Goal: Transaction & Acquisition: Subscribe to service/newsletter

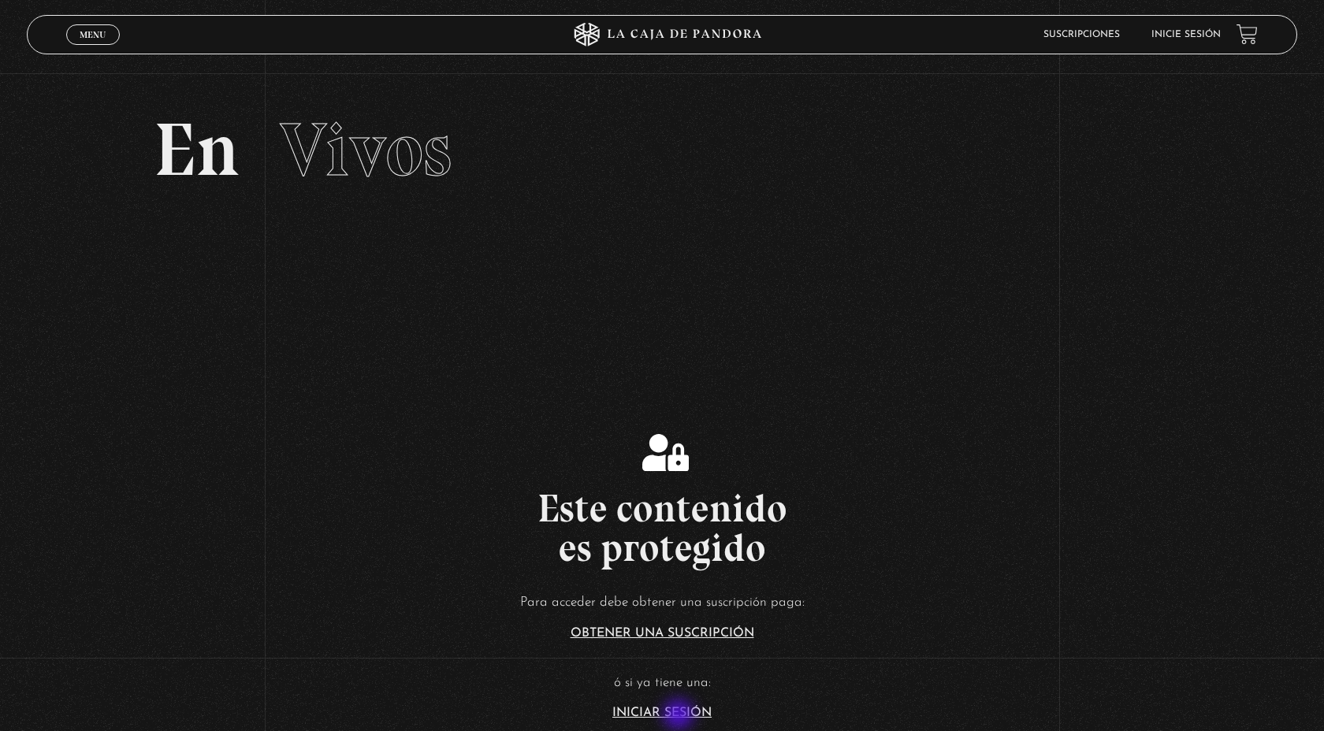
click at [680, 582] on link "Iniciar Sesión" at bounding box center [661, 713] width 99 height 13
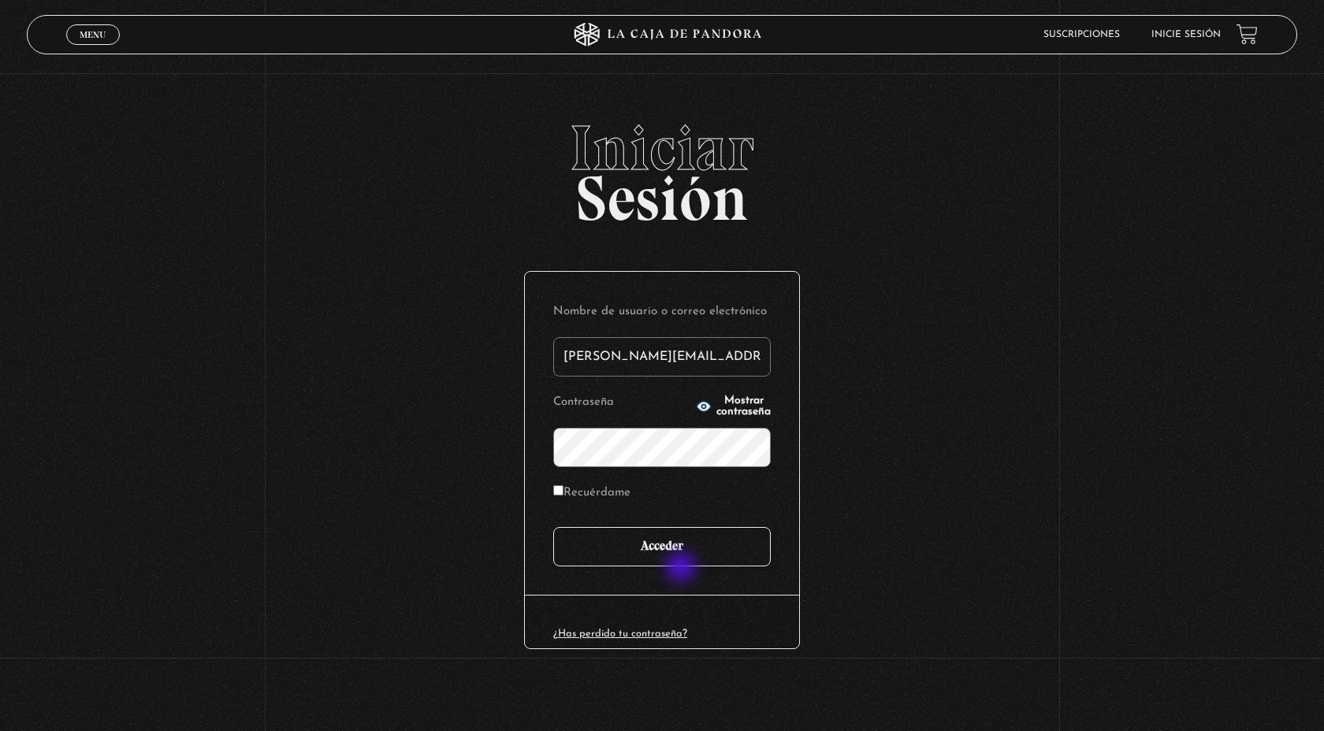
type input "maricruzalvarez@gmail.com"
click at [680, 567] on div "Nombre de usuario o correo electrónico maricruzalvarez@gmail.com Contraseña Mos…" at bounding box center [662, 433] width 274 height 323
click at [687, 551] on input "Acceder" at bounding box center [661, 546] width 217 height 39
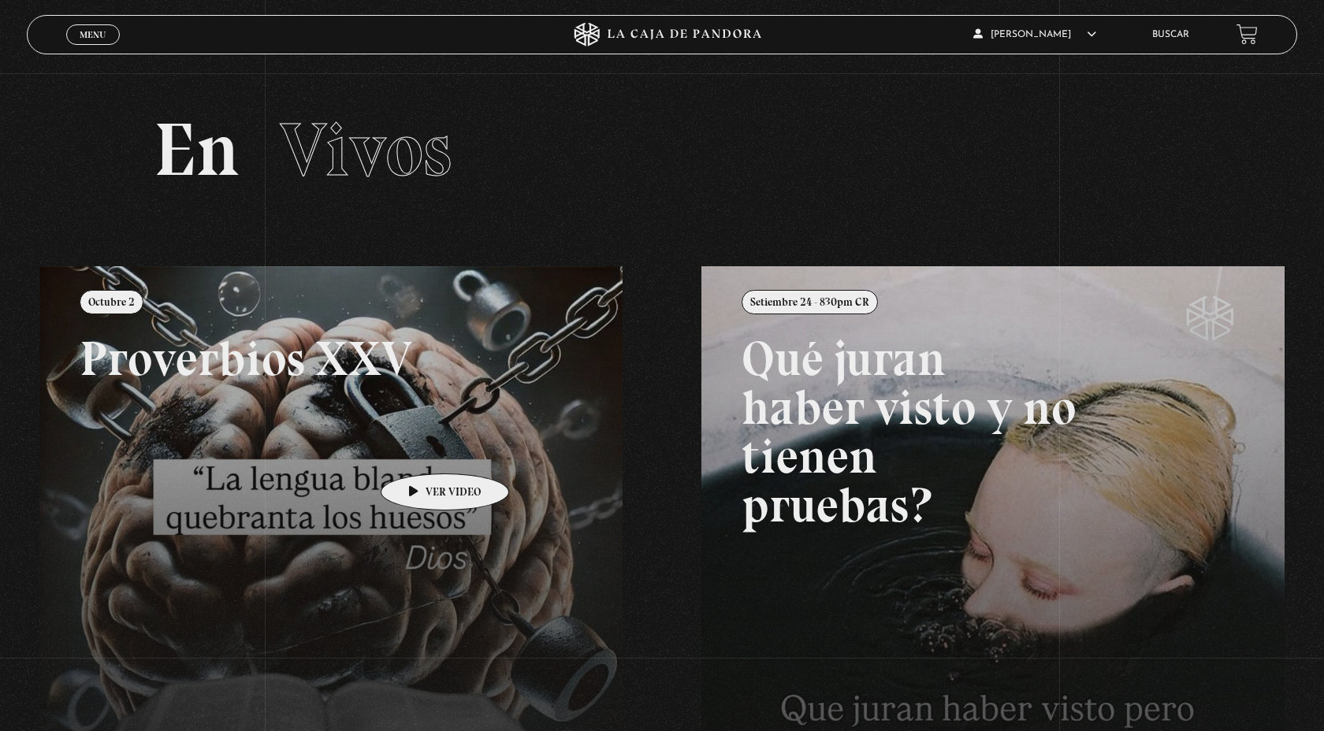
click at [420, 450] on link at bounding box center [701, 631] width 1324 height 731
